Goal: Task Accomplishment & Management: Manage account settings

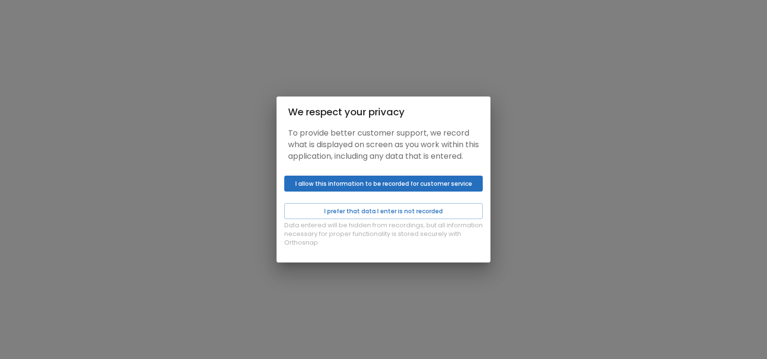
click at [373, 208] on div "Data entered will be hidden from recordings, but all information necessary for …" at bounding box center [384, 217] width 214 height 91
click at [379, 186] on button "I allow this information to be recorded for customer service" at bounding box center [383, 183] width 199 height 16
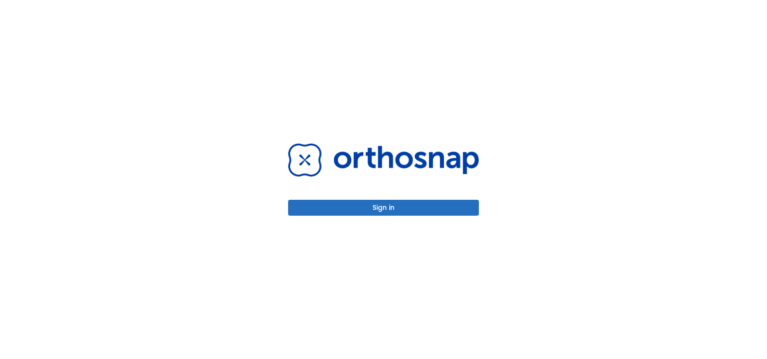
click at [380, 209] on button "Sign in" at bounding box center [383, 208] width 191 height 16
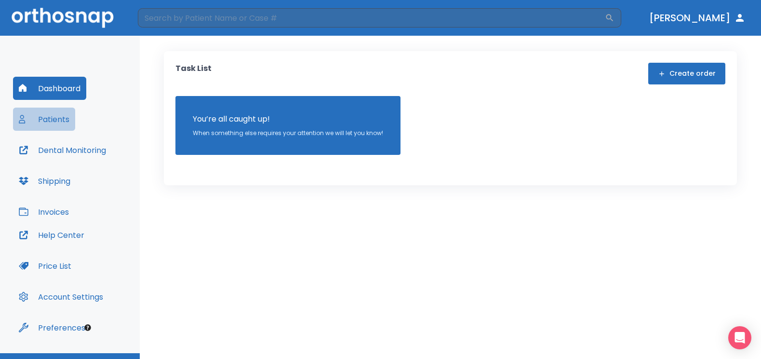
click at [42, 116] on button "Patients" at bounding box center [44, 118] width 62 height 23
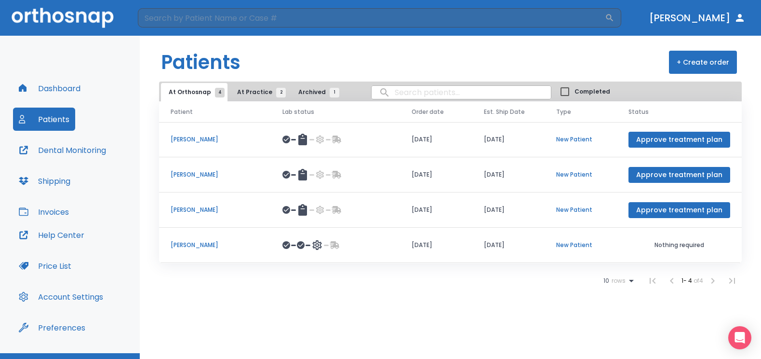
click at [197, 244] on p "Teresa Hinojosa" at bounding box center [215, 245] width 89 height 9
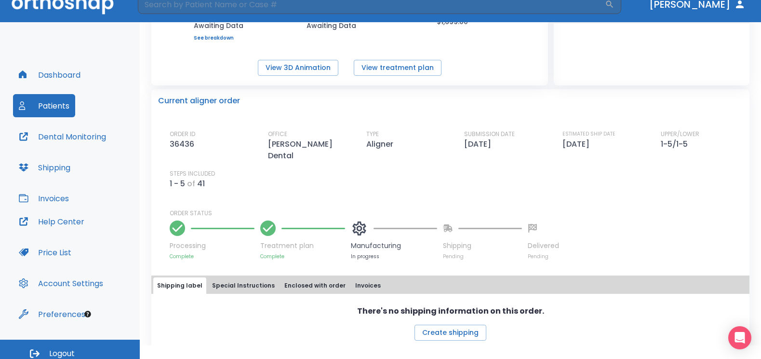
scroll to position [20, 0]
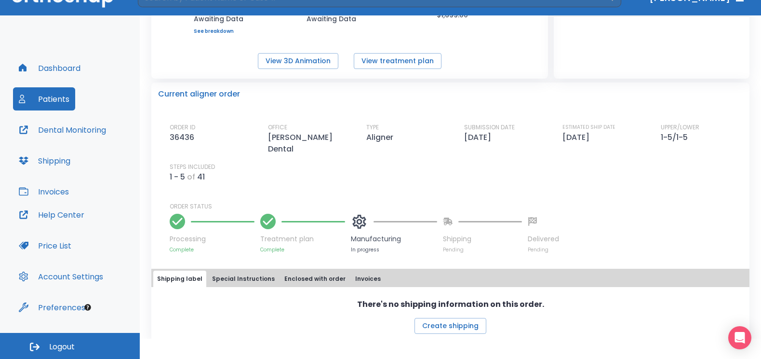
click at [56, 345] on span "Logout" at bounding box center [62, 346] width 26 height 11
